Goal: Find specific page/section: Find specific page/section

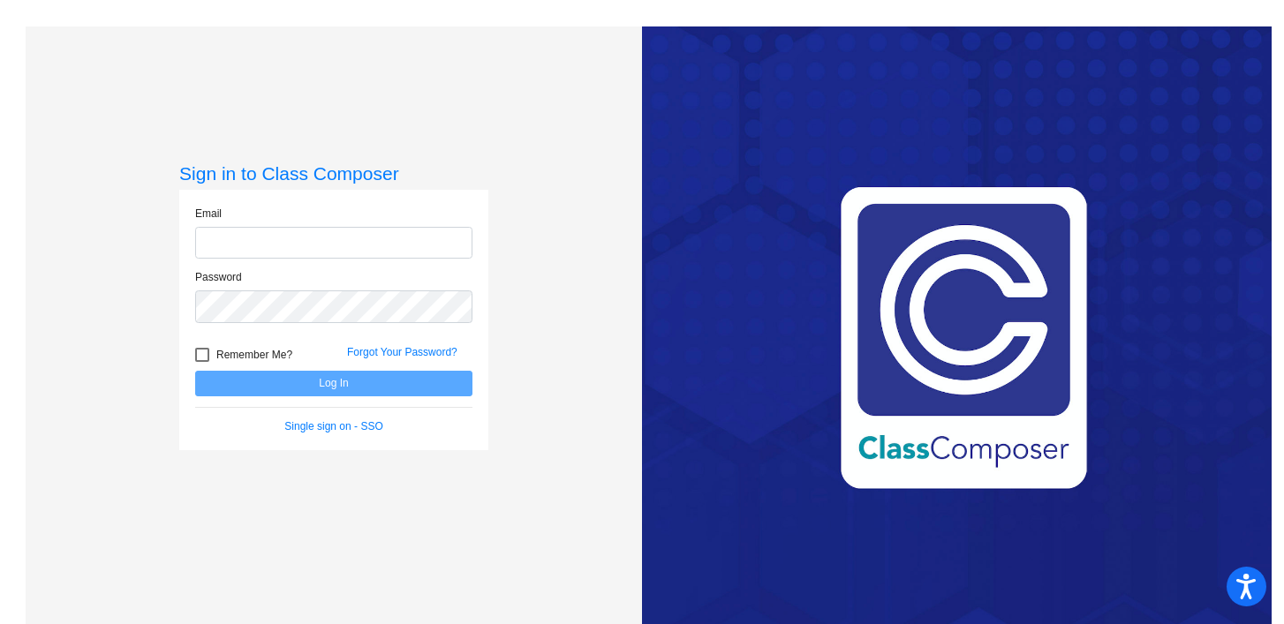
type input "[EMAIL_ADDRESS][DOMAIN_NAME]"
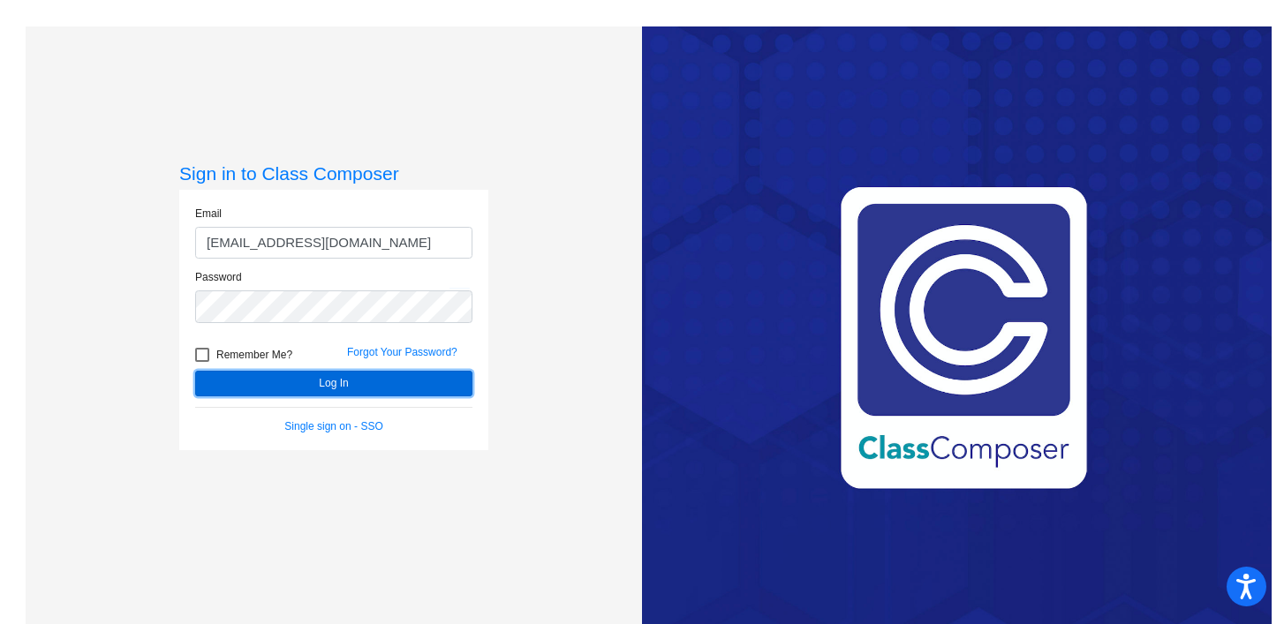
click at [264, 385] on button "Log In" at bounding box center [333, 384] width 277 height 26
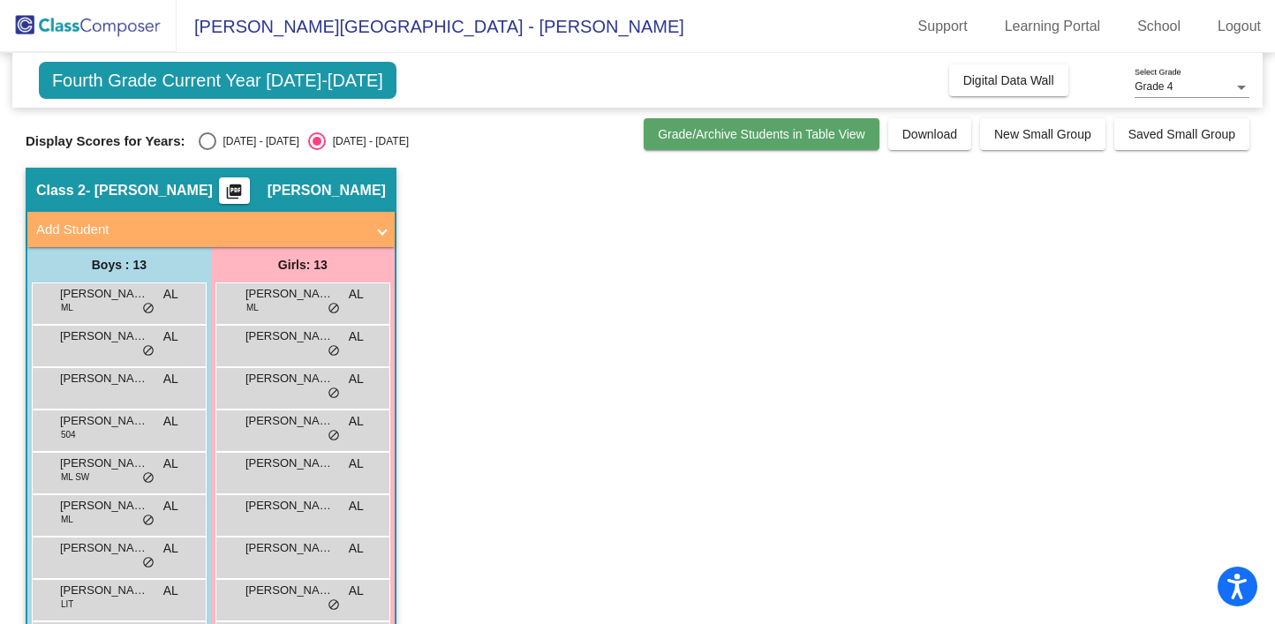
click at [760, 140] on span "Grade/Archive Students in Table View" at bounding box center [762, 134] width 208 height 14
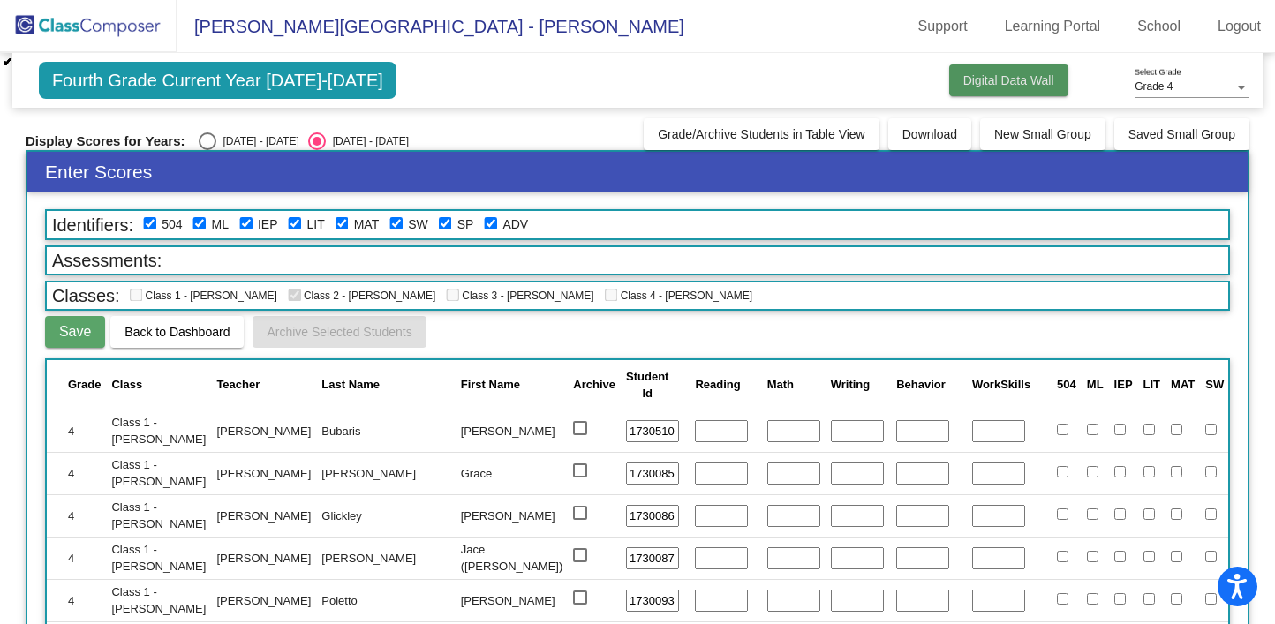
click at [1030, 72] on button "Digital Data Wall" at bounding box center [1008, 80] width 119 height 32
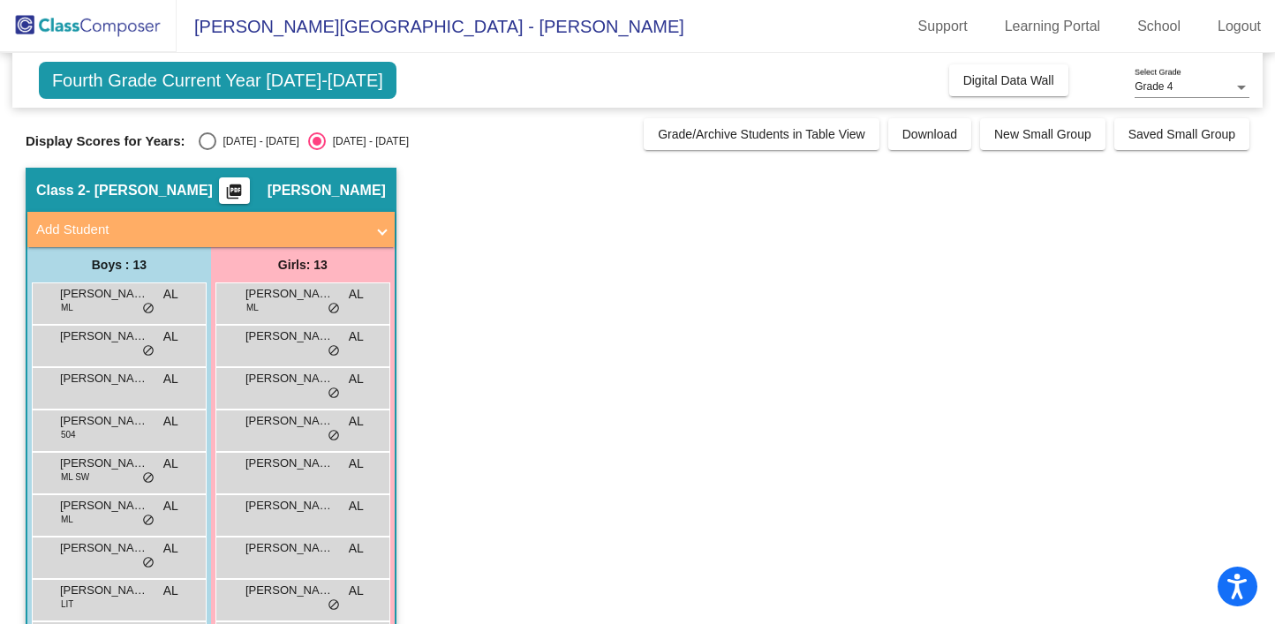
click at [1008, 98] on div "Fourth Grade Current Year 2025-2026 Add, Move, or Retain Students Off On Incomi…" at bounding box center [637, 80] width 1251 height 55
click at [1002, 88] on button "Digital Data Wall" at bounding box center [1008, 80] width 119 height 32
